Goal: Task Accomplishment & Management: Use online tool/utility

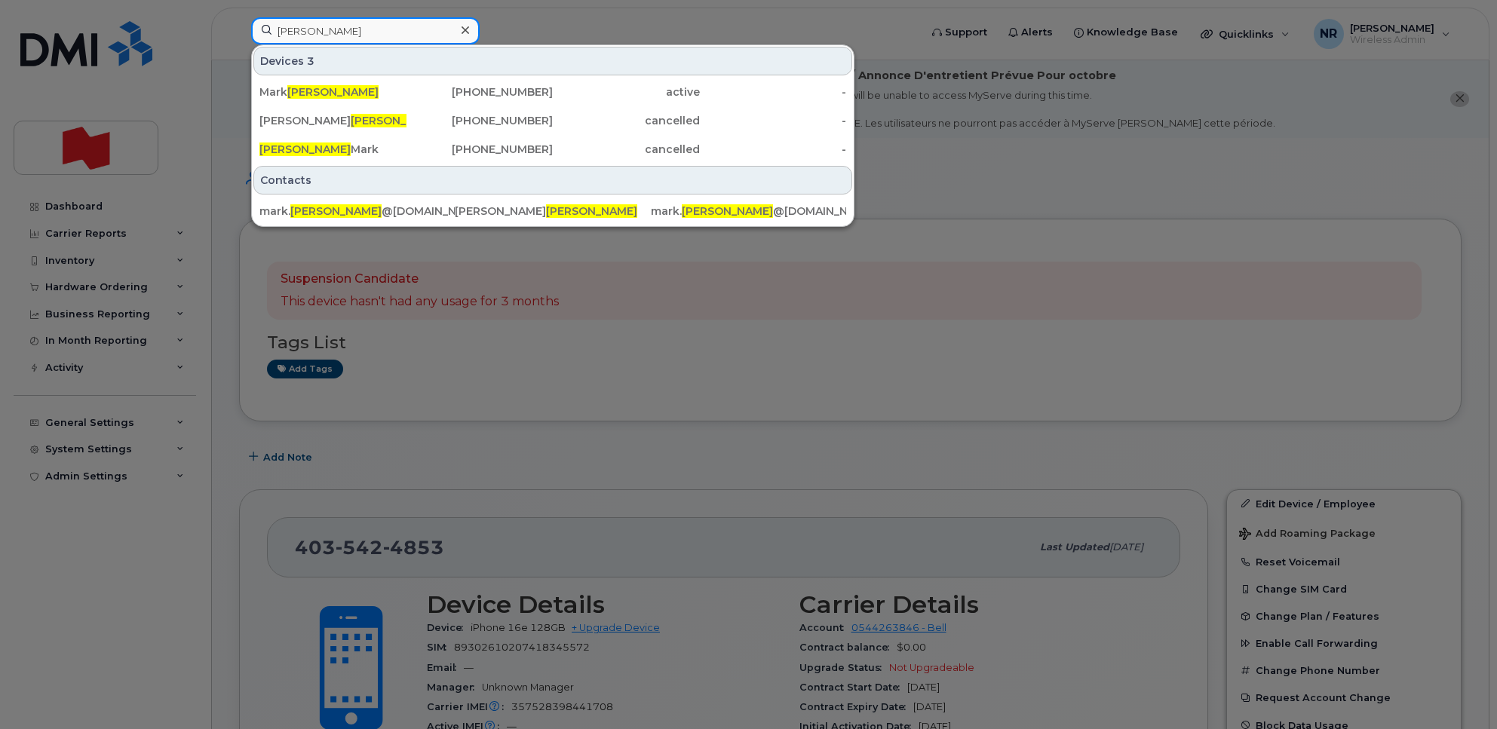
click at [370, 31] on input "williamson" at bounding box center [365, 30] width 229 height 27
drag, startPoint x: 272, startPoint y: 34, endPoint x: 259, endPoint y: 36, distance: 13.0
click at [259, 36] on input "williamson" at bounding box center [365, 30] width 229 height 27
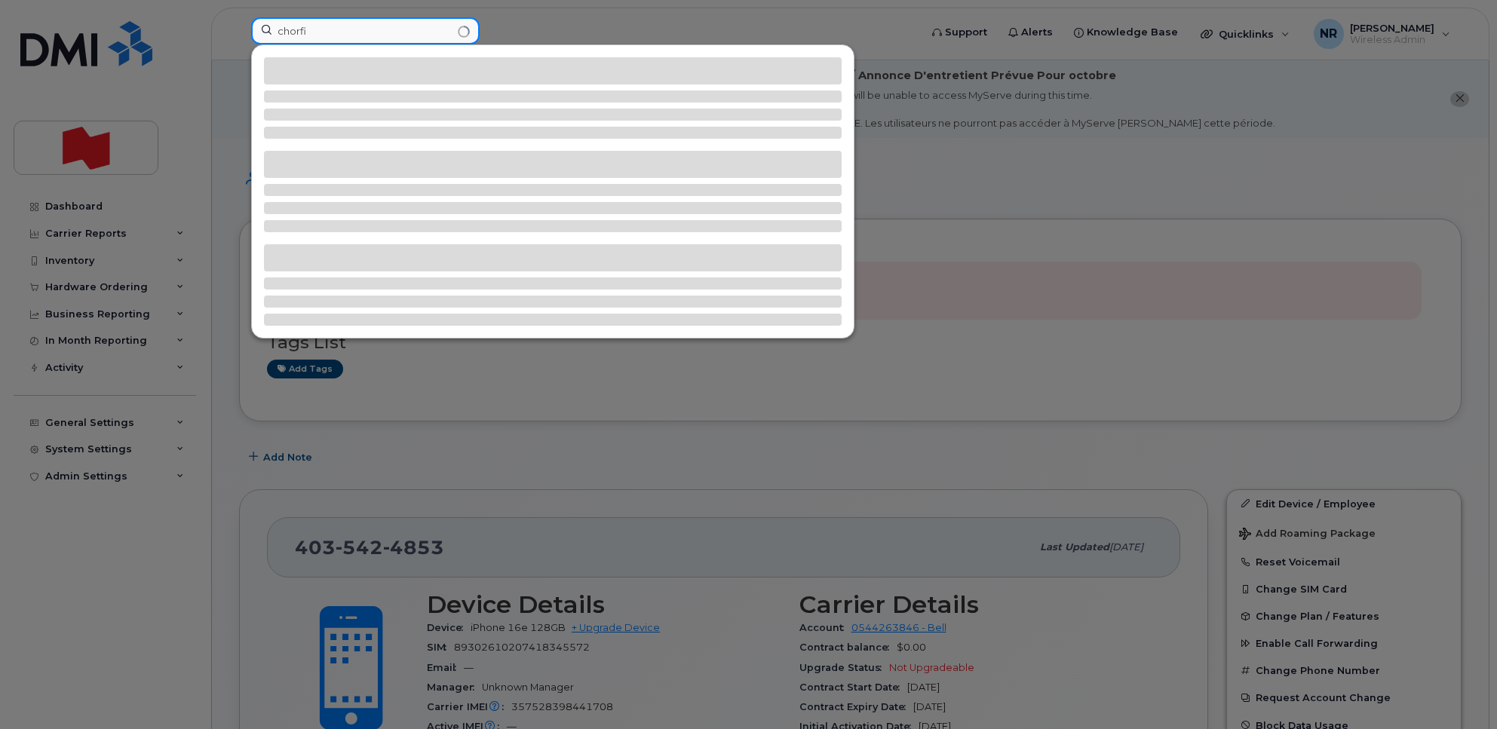
type input "chorfi"
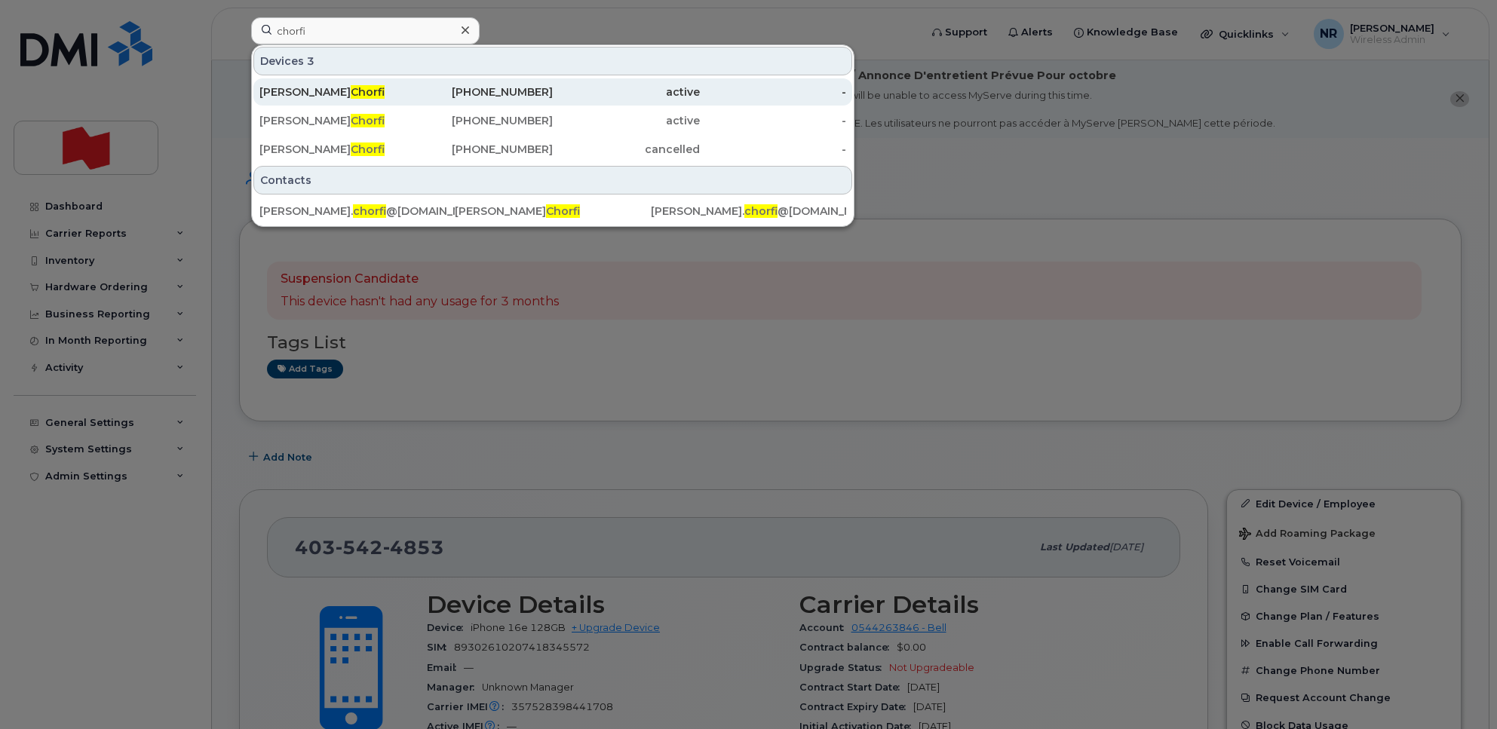
click at [287, 92] on div "Salim Chorfi" at bounding box center [333, 91] width 147 height 15
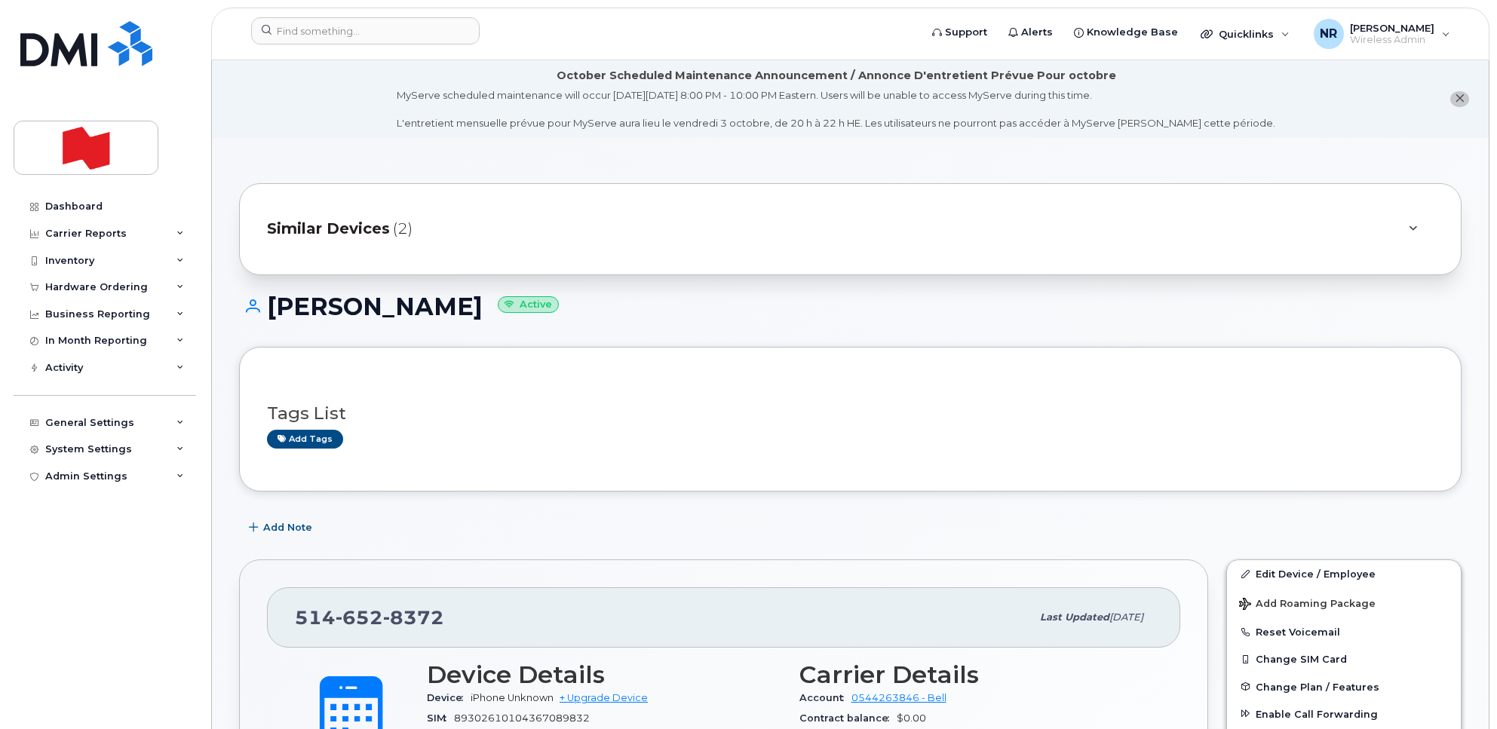
click at [361, 224] on span "Similar Devices" at bounding box center [328, 229] width 123 height 22
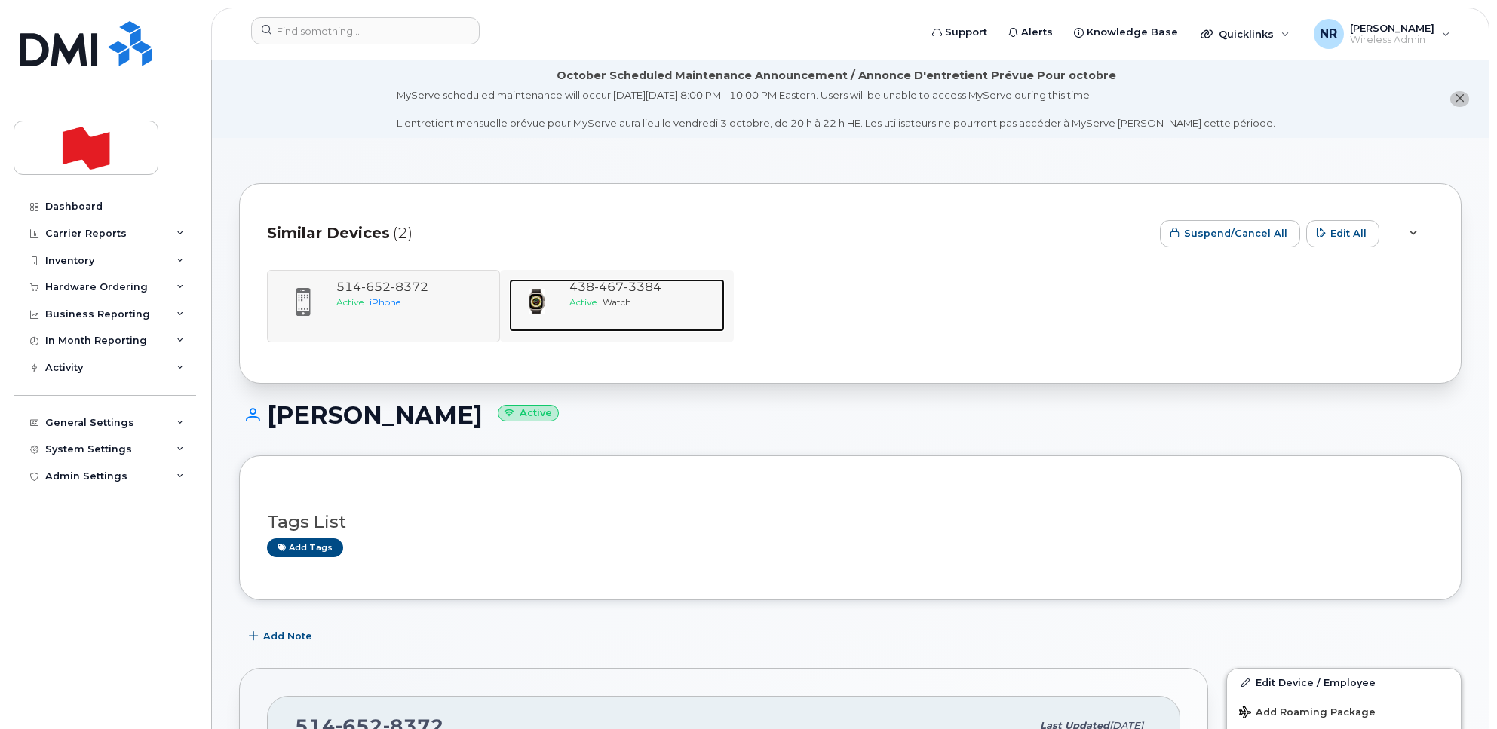
click at [582, 288] on span "[PHONE_NUMBER]" at bounding box center [616, 287] width 92 height 14
click at [293, 227] on span "Similar Devices" at bounding box center [328, 234] width 123 height 22
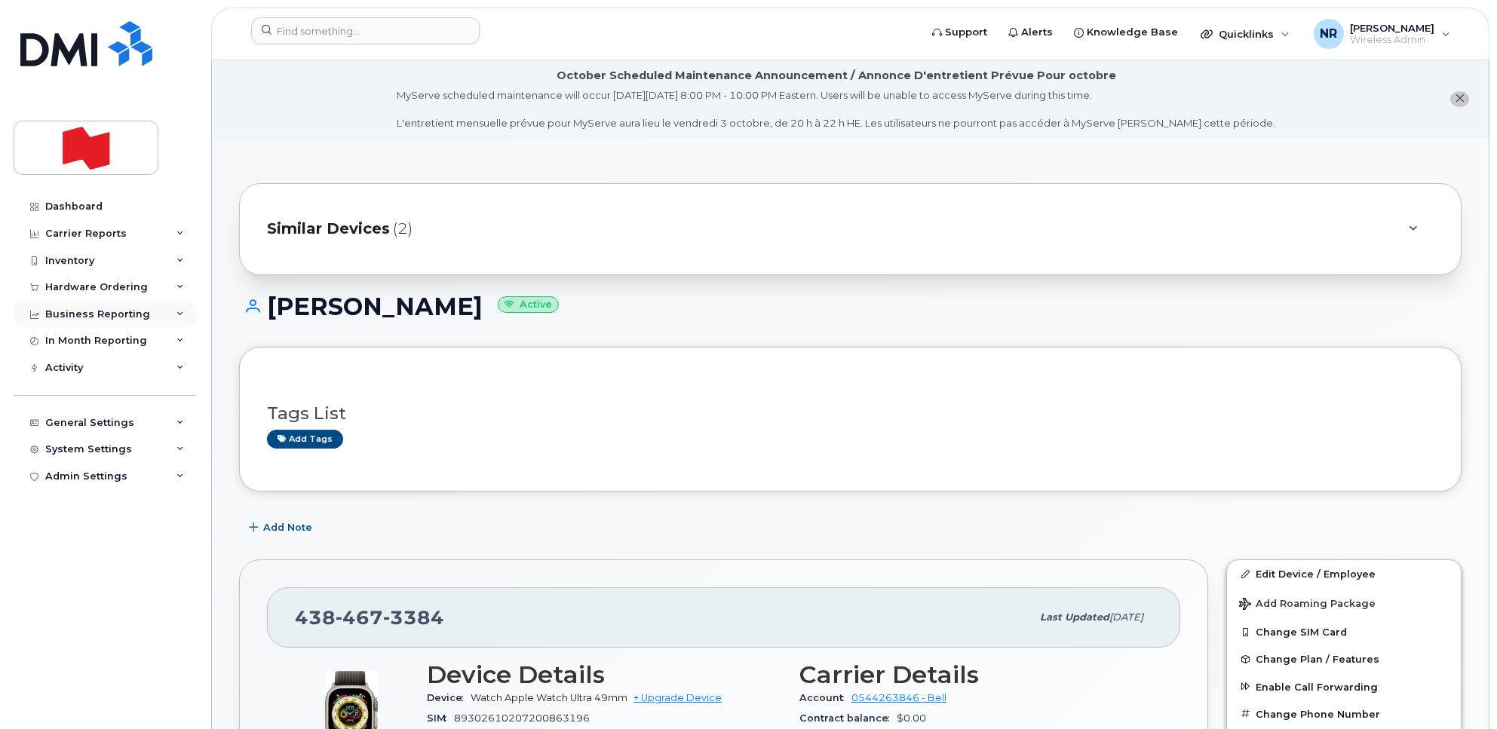
click at [84, 309] on div "Business Reporting" at bounding box center [105, 314] width 183 height 27
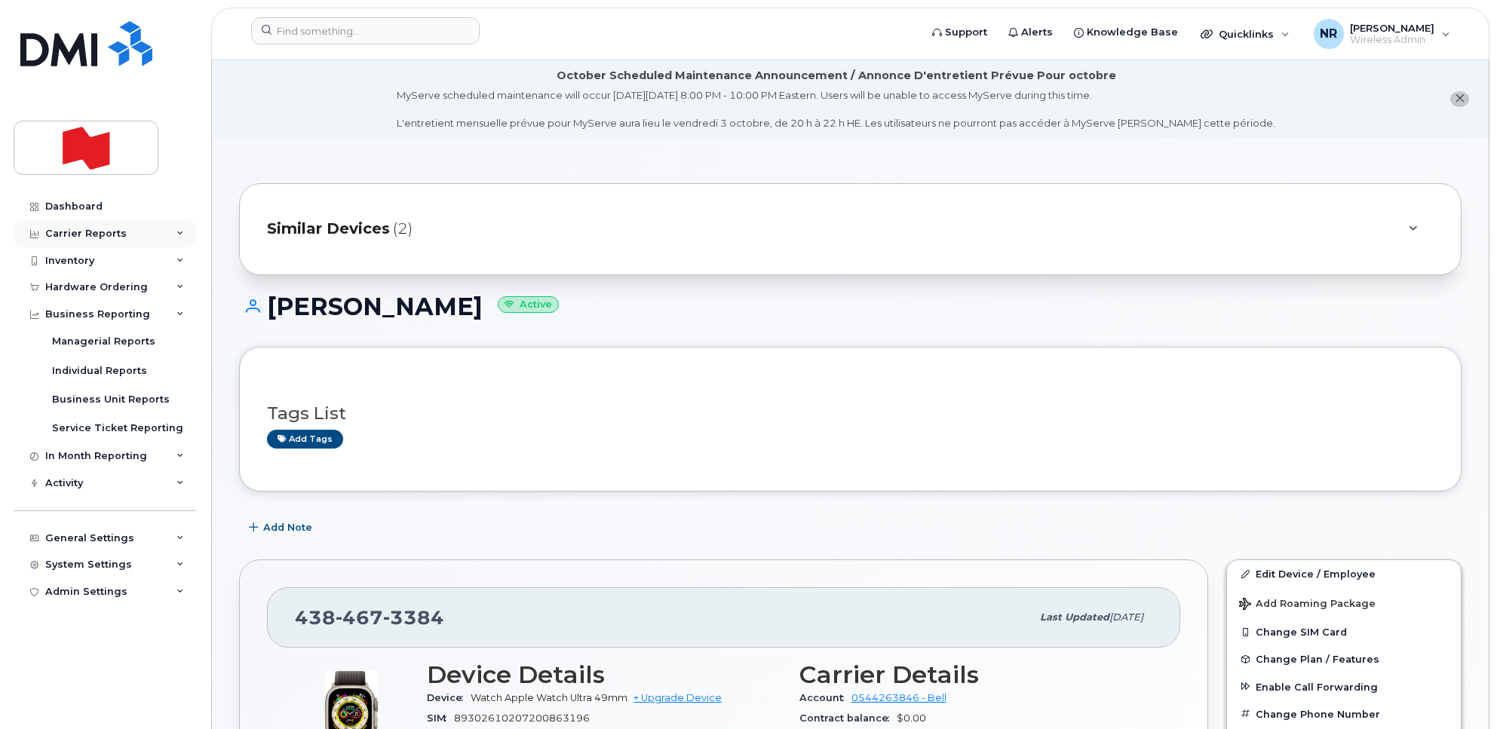
click at [147, 234] on div "Carrier Reports" at bounding box center [105, 233] width 183 height 27
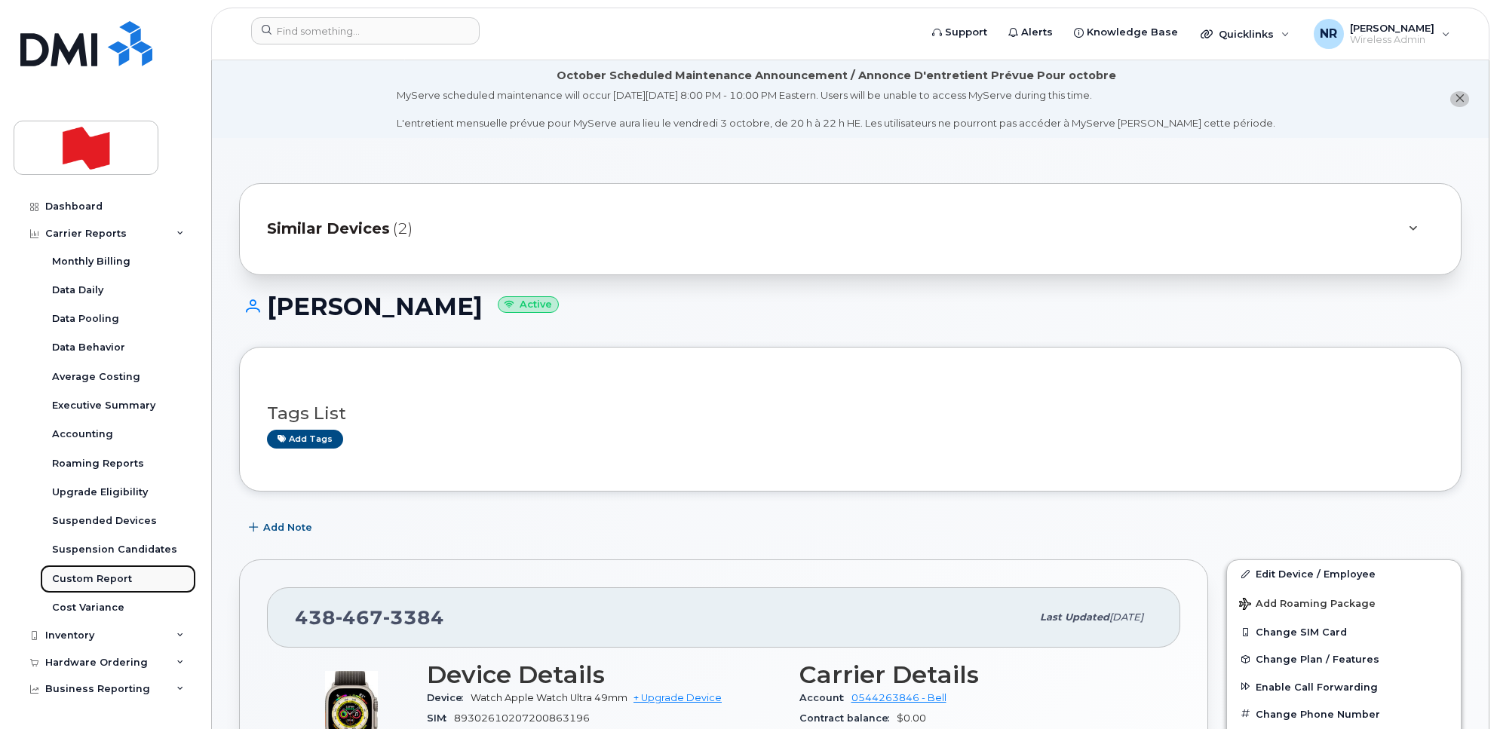
click at [85, 579] on div "Custom Report" at bounding box center [92, 580] width 80 height 14
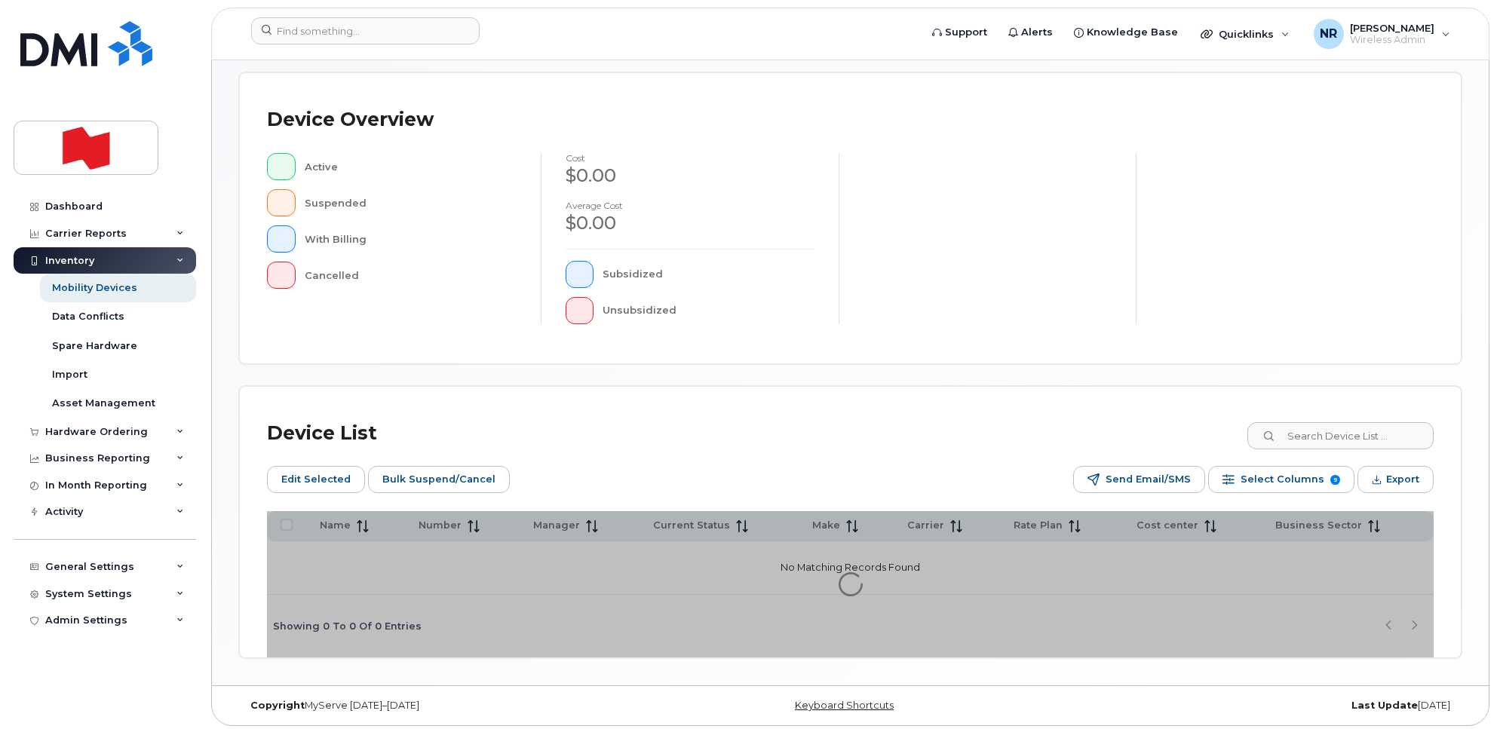
scroll to position [336, 0]
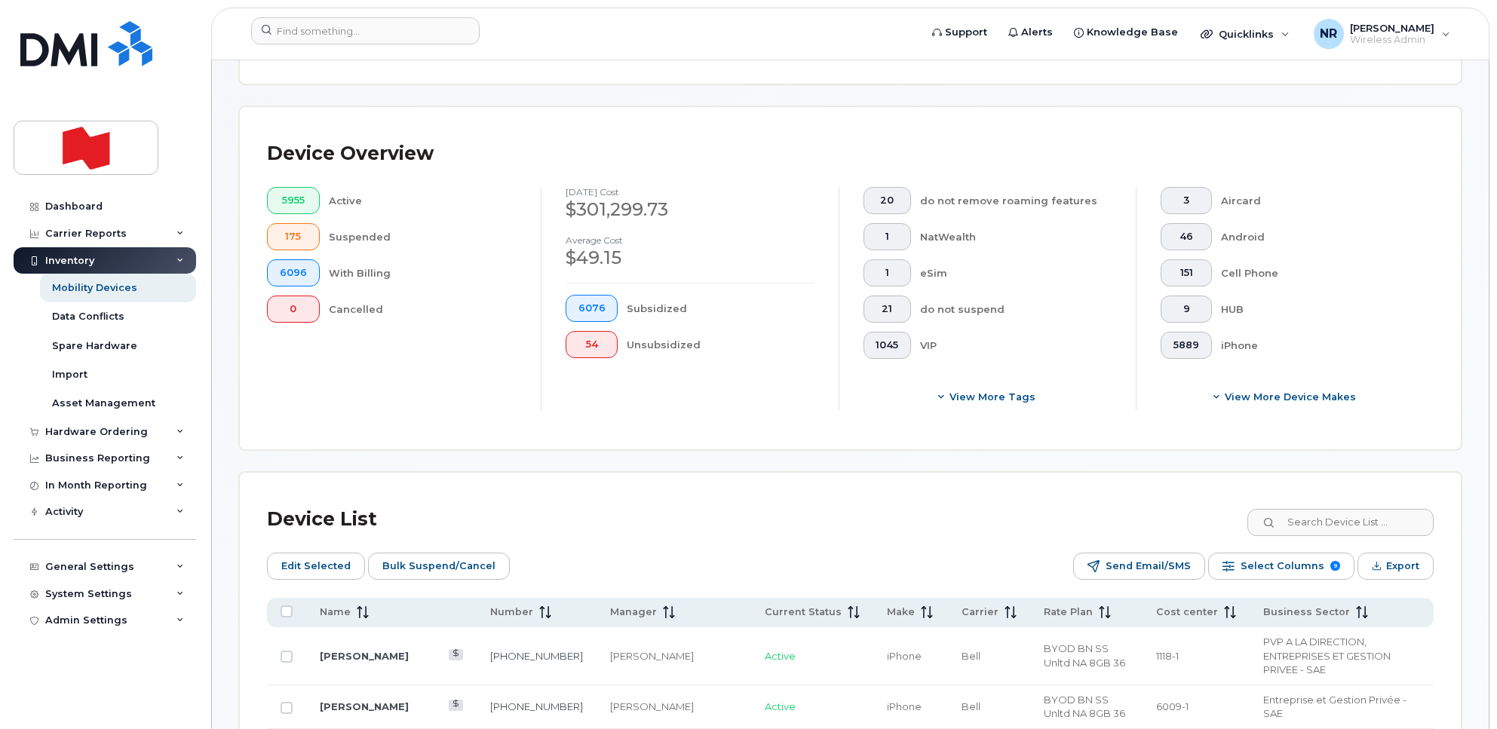
scroll to position [375, 0]
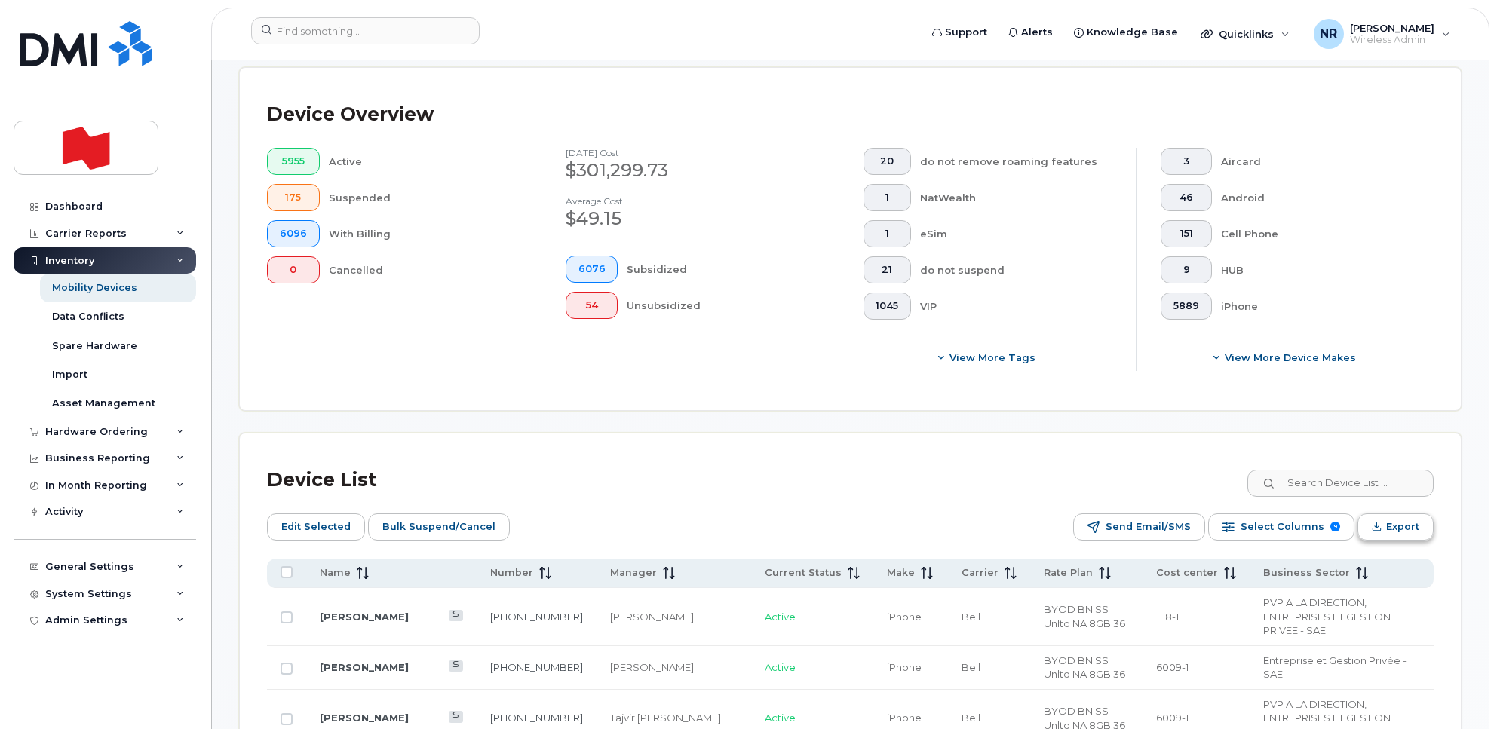
click at [1384, 526] on button "Export" at bounding box center [1396, 527] width 76 height 27
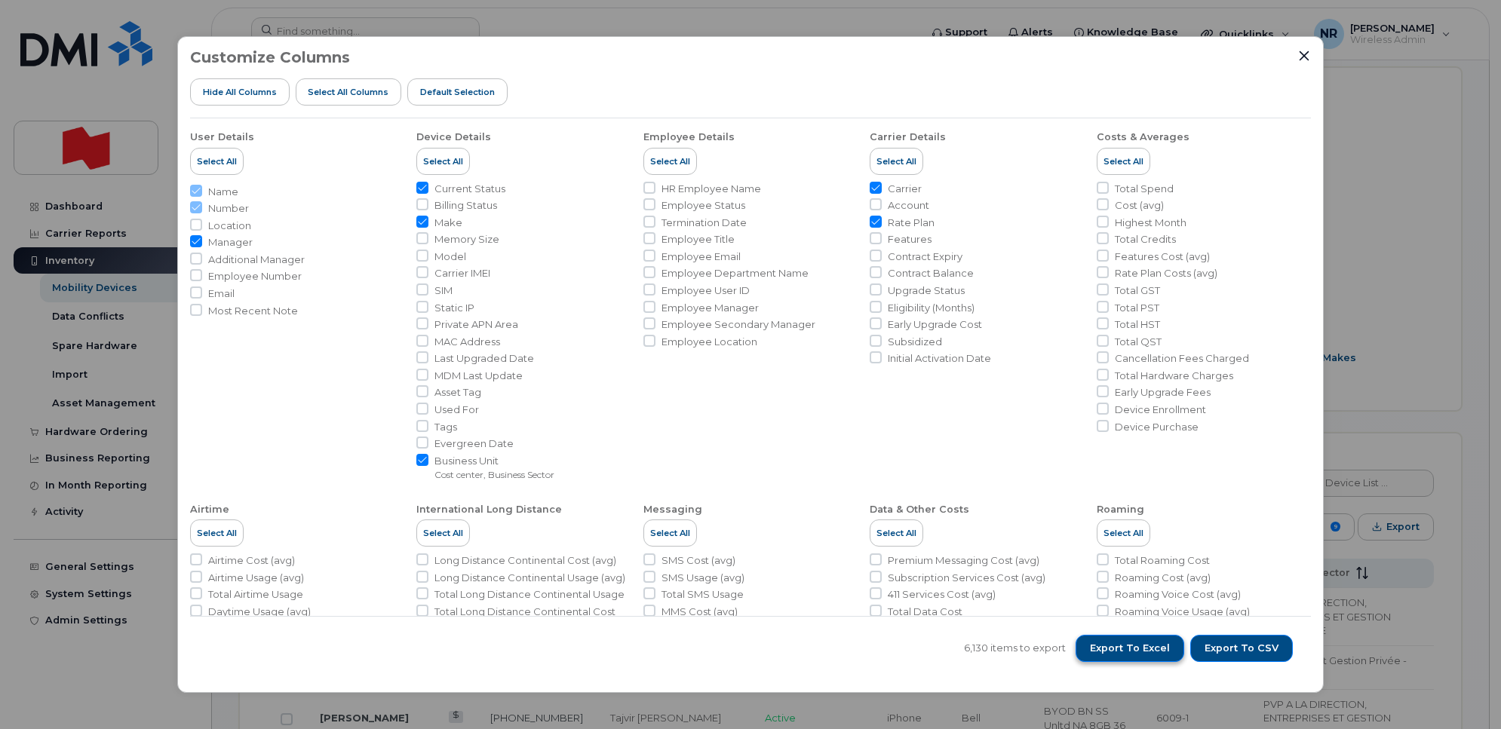
click at [1148, 643] on span "Export to Excel" at bounding box center [1130, 649] width 80 height 14
click at [905, 58] on div "Customize Columns Hide All Columns Select all Columns Default Selection" at bounding box center [750, 83] width 1121 height 69
click at [1299, 55] on icon "Close" at bounding box center [1304, 56] width 12 height 12
